Goal: Task Accomplishment & Management: Use online tool/utility

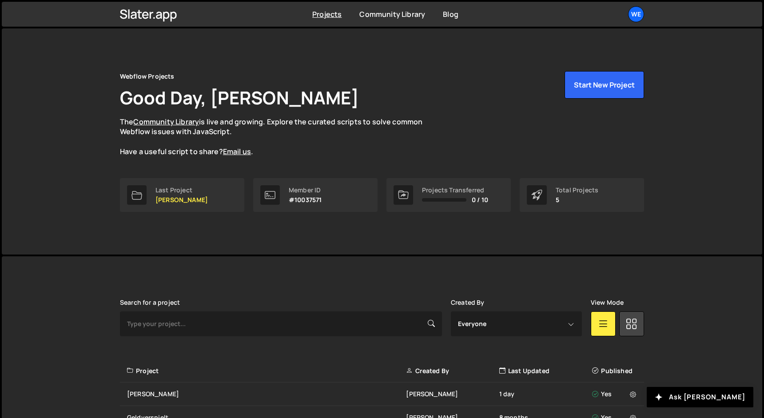
scroll to position [125, 0]
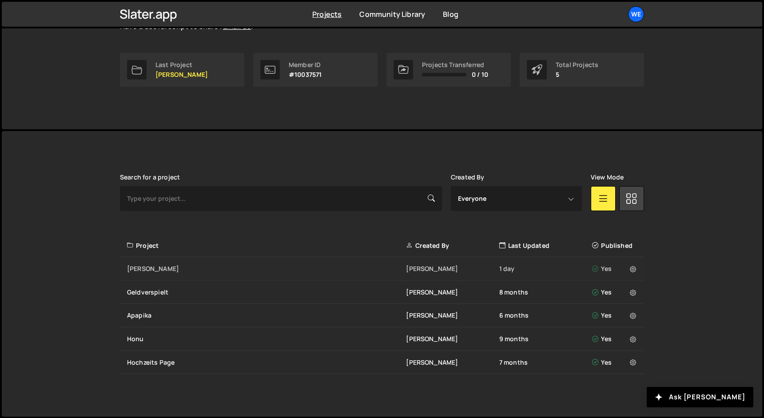
click at [268, 266] on div "[PERSON_NAME]" at bounding box center [266, 268] width 279 height 9
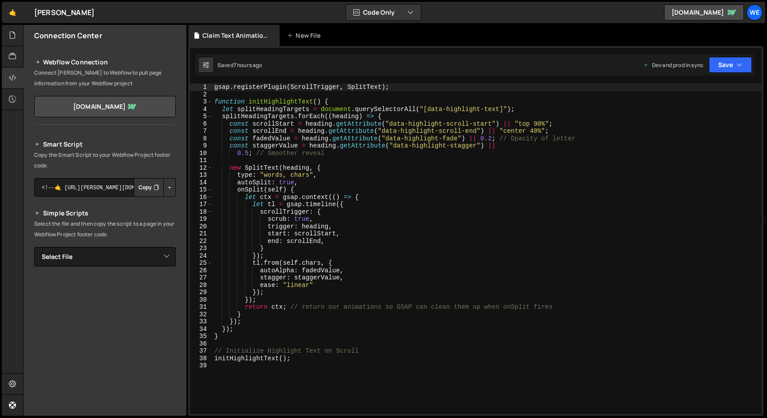
scroll to position [1252, 0]
click at [400, 126] on div "gsap . registerPlugin ( ScrollTrigger , SplitText ) ; function initHighlightTex…" at bounding box center [487, 255] width 549 height 345
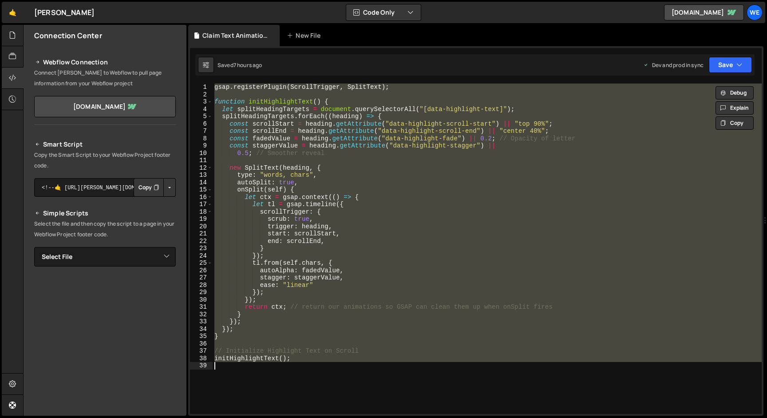
click at [369, 261] on div "gsap . registerPlugin ( ScrollTrigger , SplitText ) ; function initHighlightTex…" at bounding box center [487, 248] width 549 height 330
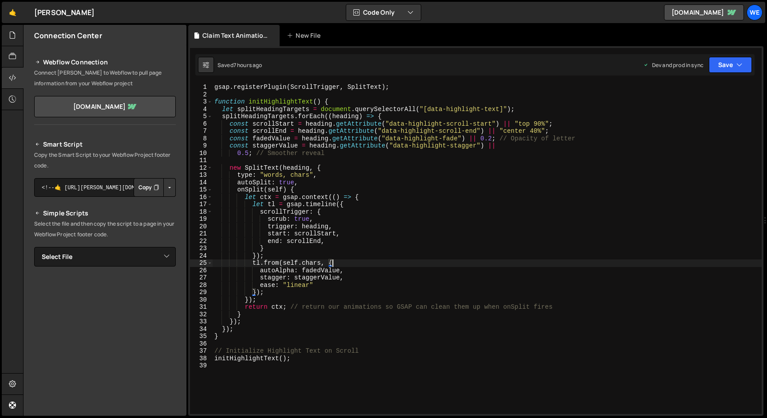
type textarea "initHighlightText();"
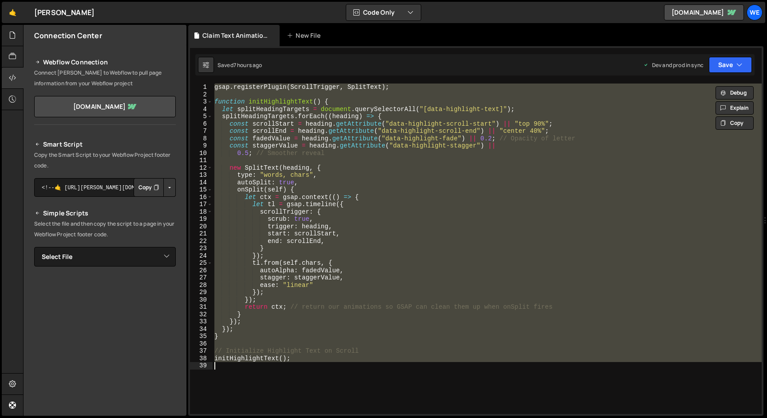
paste textarea
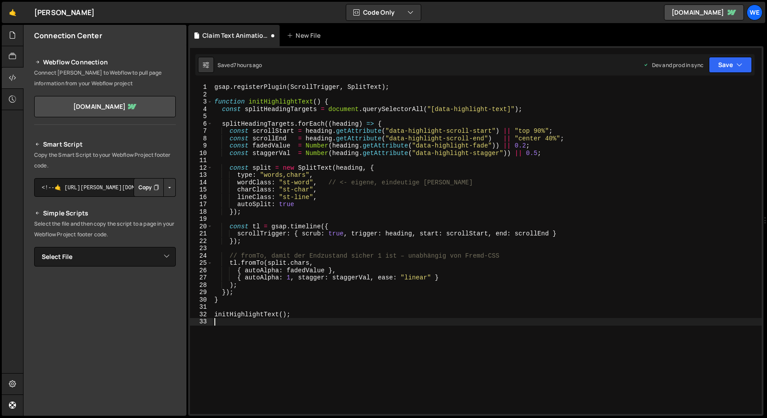
click at [411, 346] on div "gsap . registerPlugin ( ScrollTrigger , SplitText ) ; function initHighlightTex…" at bounding box center [487, 255] width 549 height 345
click at [732, 63] on button "Save" at bounding box center [730, 65] width 43 height 16
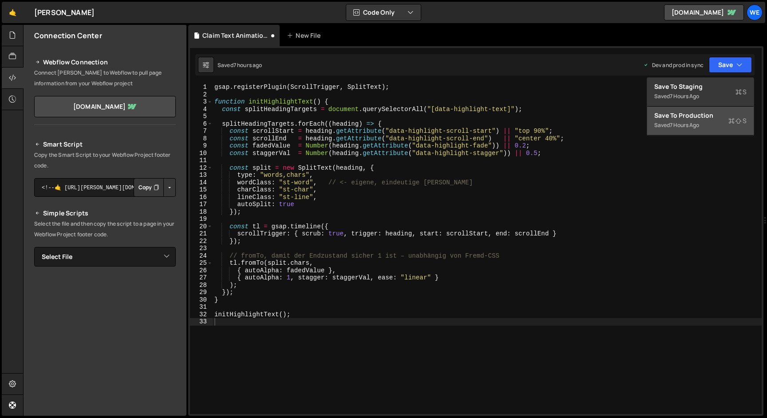
click at [692, 124] on div "7 hours ago" at bounding box center [684, 125] width 29 height 8
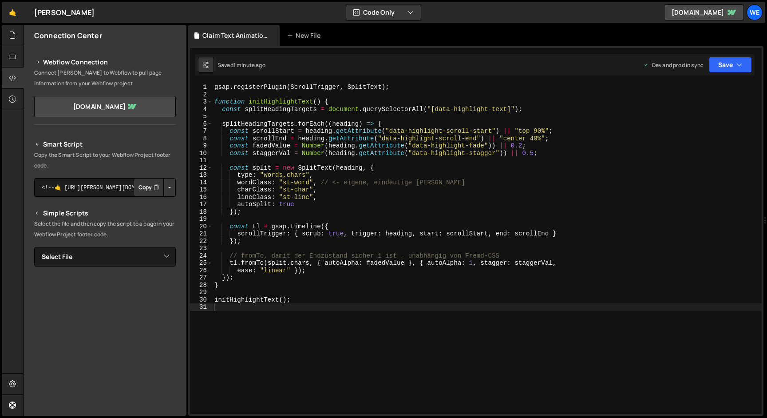
click at [386, 178] on div "gsap . registerPlugin ( ScrollTrigger , SplitText ) ; function initHighlightTex…" at bounding box center [487, 255] width 549 height 345
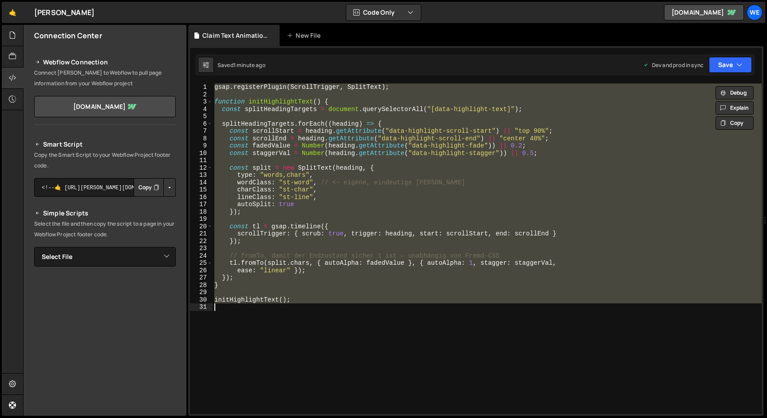
paste textarea "});"
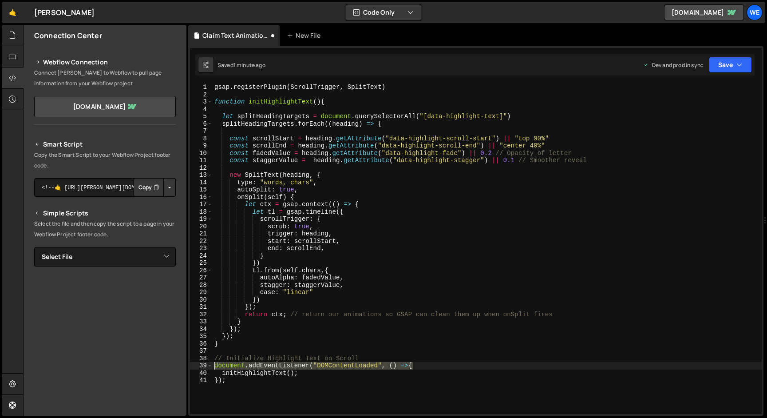
drag, startPoint x: 415, startPoint y: 365, endPoint x: 213, endPoint y: 368, distance: 202.1
click at [213, 368] on div "gsap . registerPlugin ( ScrollTrigger , SplitText ) function initHighlightText …" at bounding box center [487, 255] width 549 height 345
type textarea "document.addEventListener("DOMContentLoaded", () =>{"
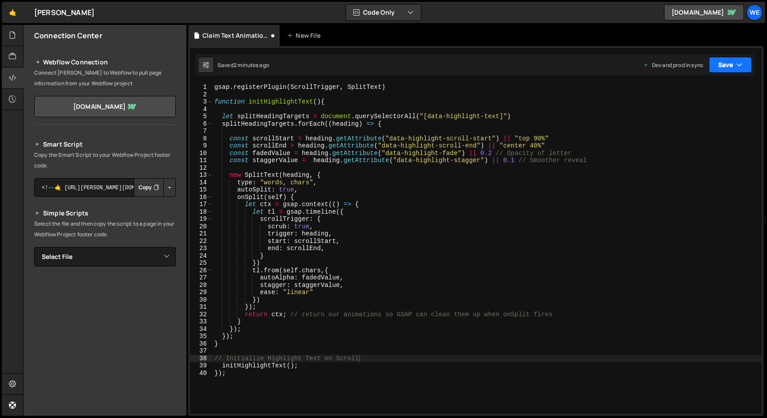
click at [745, 64] on button "Save" at bounding box center [730, 65] width 43 height 16
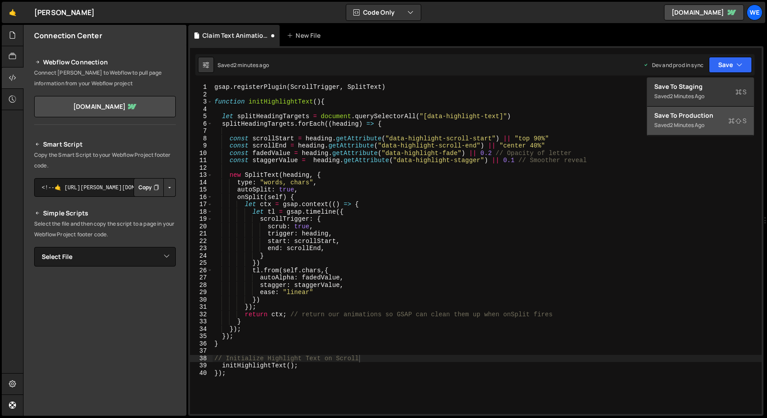
click at [712, 113] on div "Save to Production S" at bounding box center [701, 115] width 92 height 9
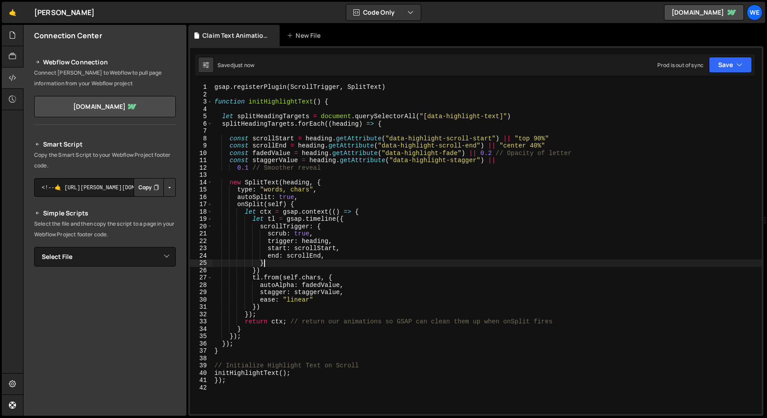
click at [504, 261] on div "gsap . registerPlugin ( ScrollTrigger , SplitText ) function initHighlightText …" at bounding box center [487, 255] width 549 height 345
click at [408, 12] on icon "button" at bounding box center [411, 12] width 6 height 9
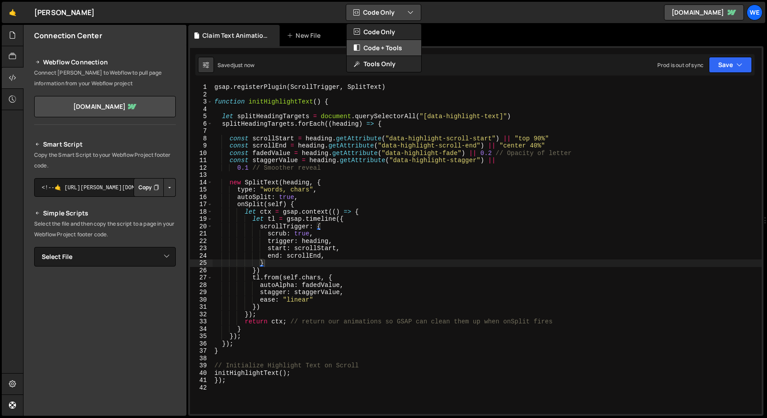
click at [393, 44] on button "Code + Tools" at bounding box center [384, 48] width 75 height 16
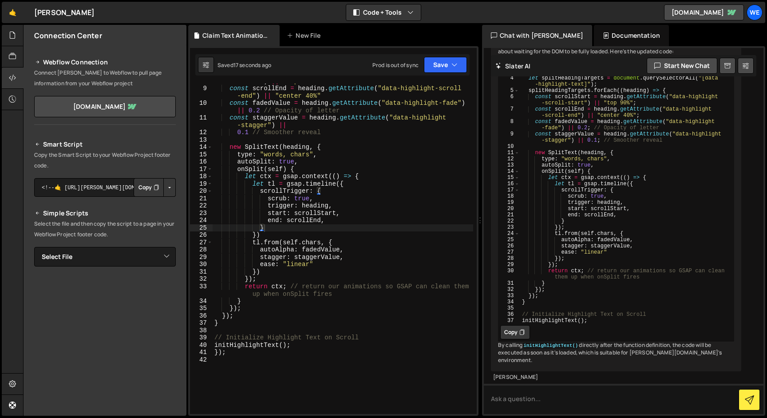
scroll to position [72, 0]
click at [521, 328] on icon at bounding box center [522, 332] width 5 height 9
click at [374, 346] on div "const scrollStart = heading . getAttribute ( "data-highlight-scroll -start" ) |…" at bounding box center [343, 246] width 261 height 353
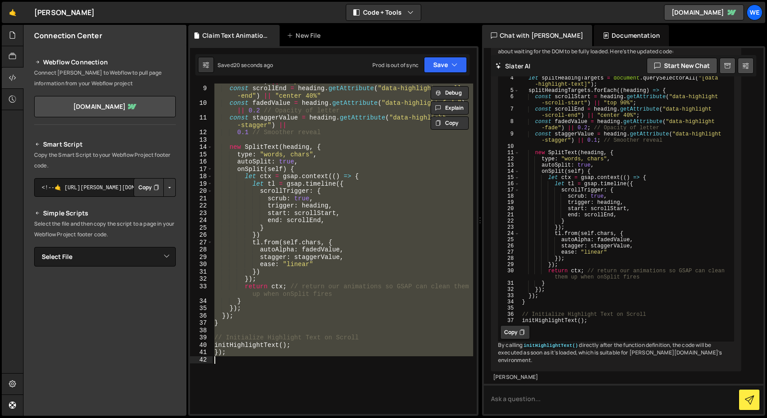
paste textarea "initHighlightText();"
type textarea "initHighlightText();"
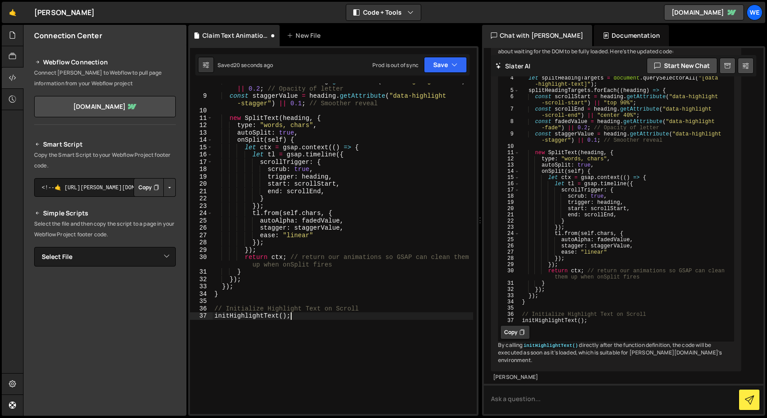
scroll to position [79, 0]
click at [452, 63] on icon "button" at bounding box center [455, 64] width 6 height 9
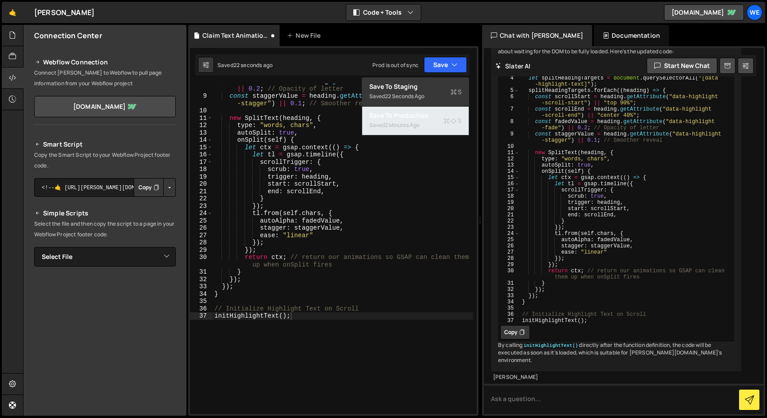
click at [433, 124] on div "Saved 2 minutes ago" at bounding box center [416, 125] width 92 height 11
